Goal: Task Accomplishment & Management: Use online tool/utility

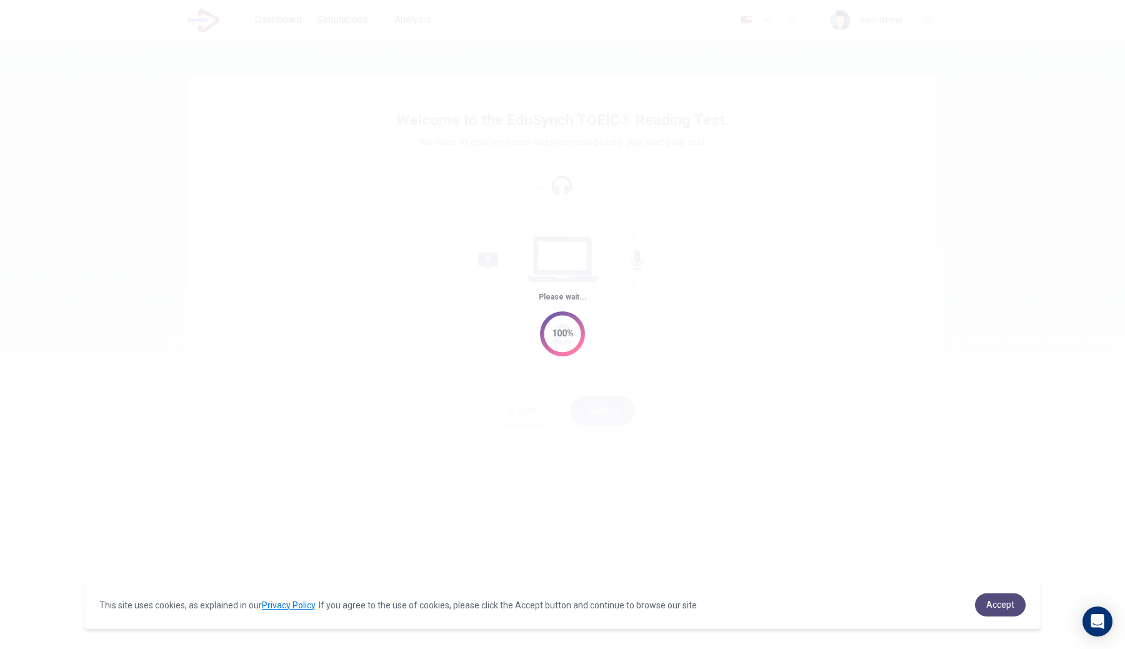
click at [1000, 602] on span "Accept" at bounding box center [1000, 604] width 28 height 10
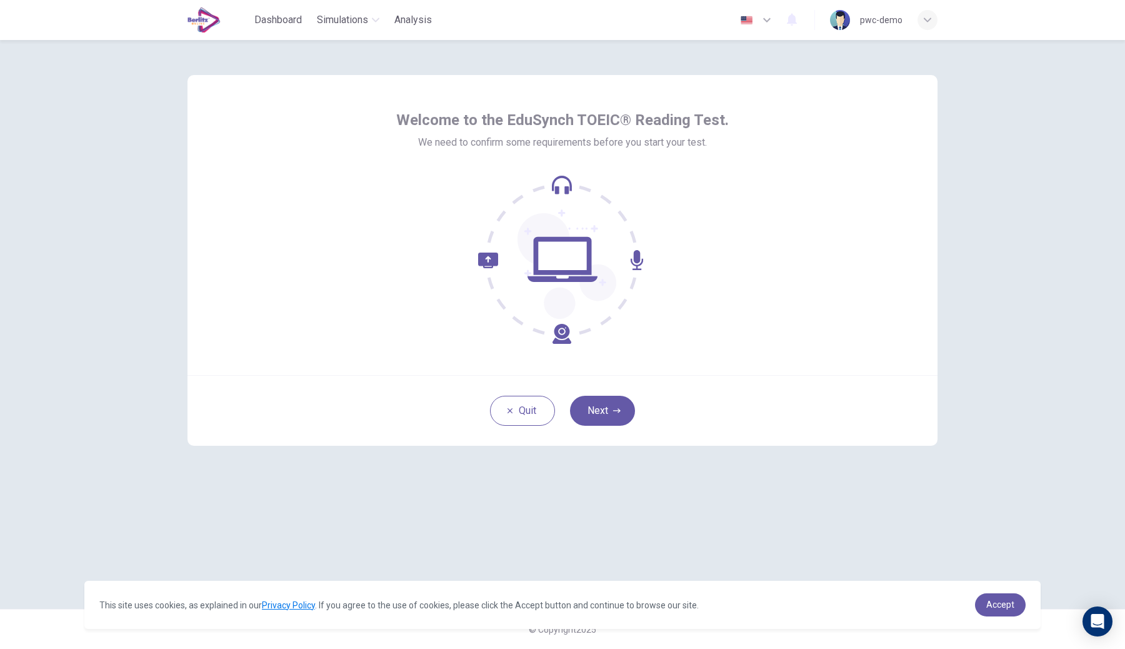
click at [615, 417] on button "Next" at bounding box center [602, 410] width 65 height 30
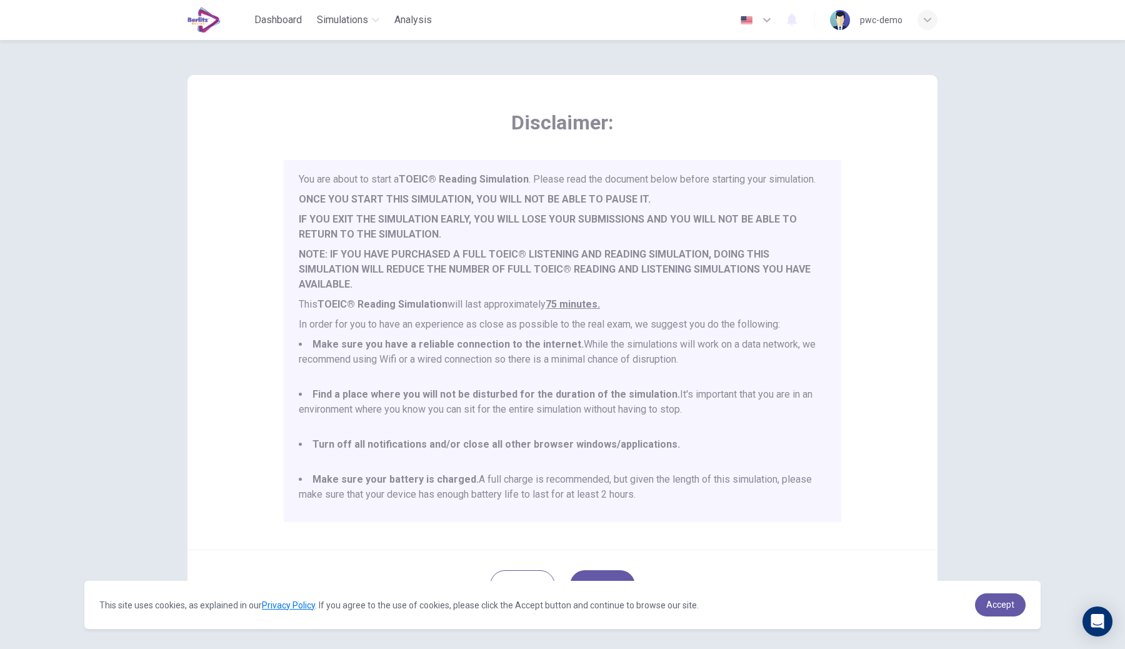
scroll to position [46, 0]
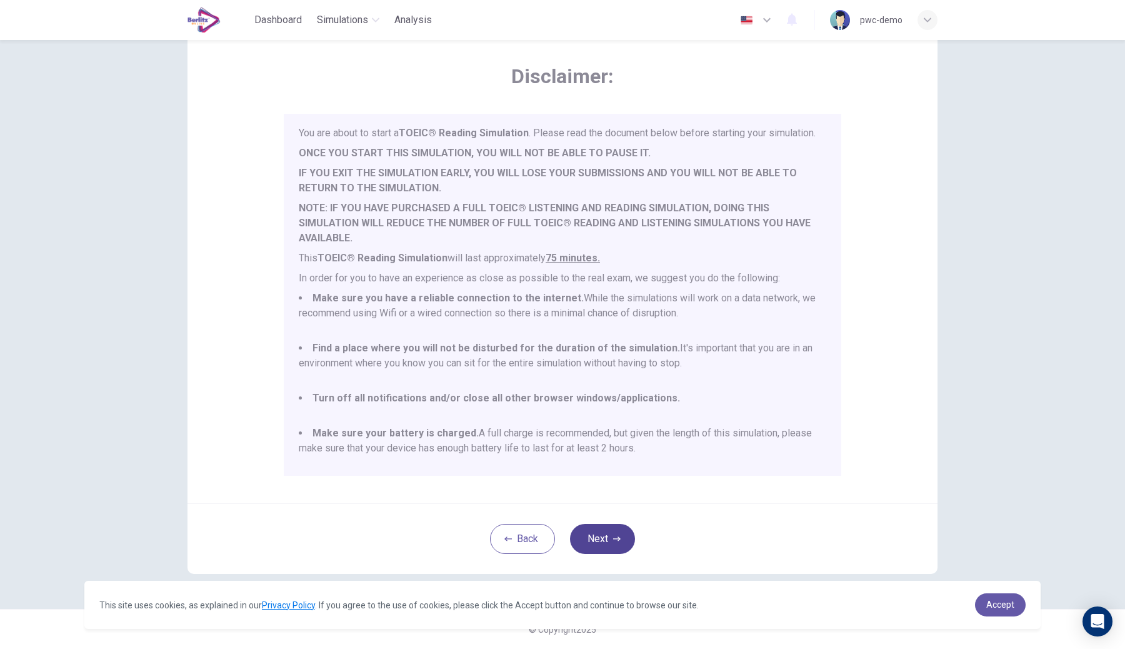
click at [600, 532] on button "Next" at bounding box center [602, 539] width 65 height 30
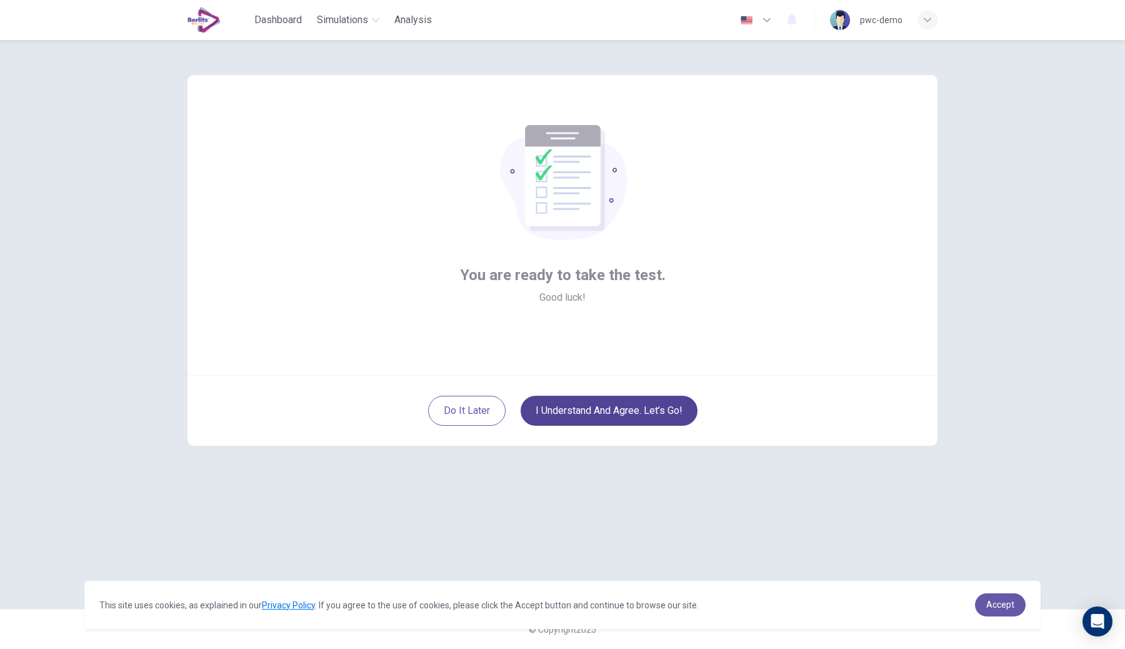
scroll to position [0, 0]
click at [656, 419] on button "I understand and agree. Let’s go!" at bounding box center [608, 410] width 177 height 30
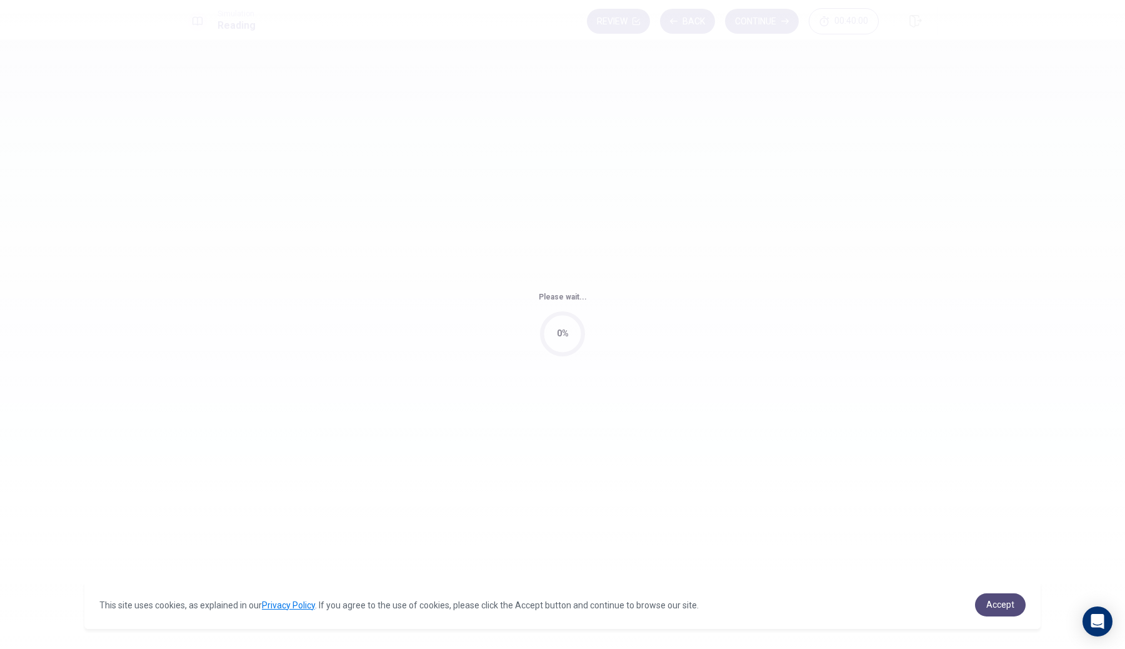
click at [990, 594] on link "Accept" at bounding box center [1000, 604] width 51 height 23
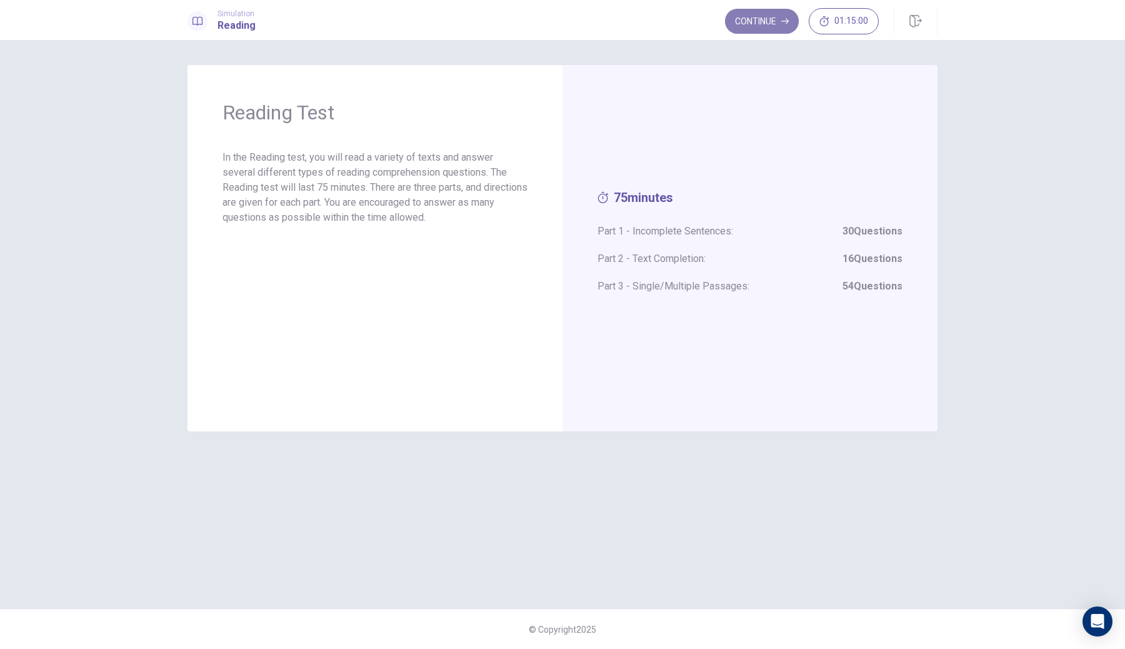
click at [786, 26] on button "Continue" at bounding box center [762, 21] width 74 height 25
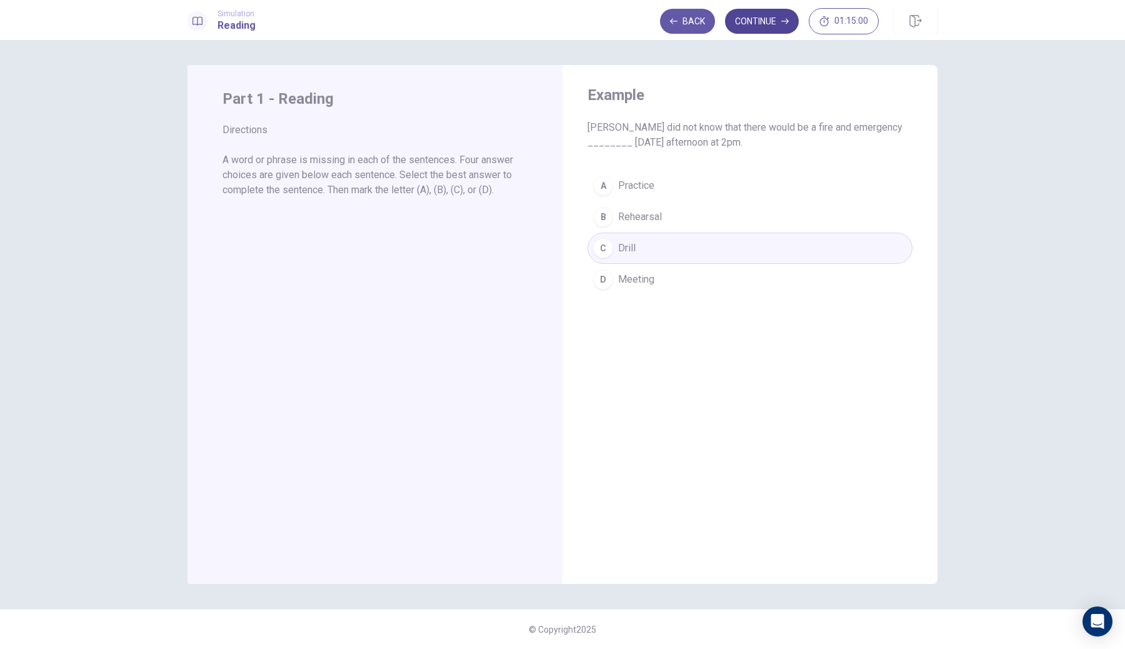
click at [777, 17] on button "Continue" at bounding box center [762, 21] width 74 height 25
